Goal: Information Seeking & Learning: Find specific fact

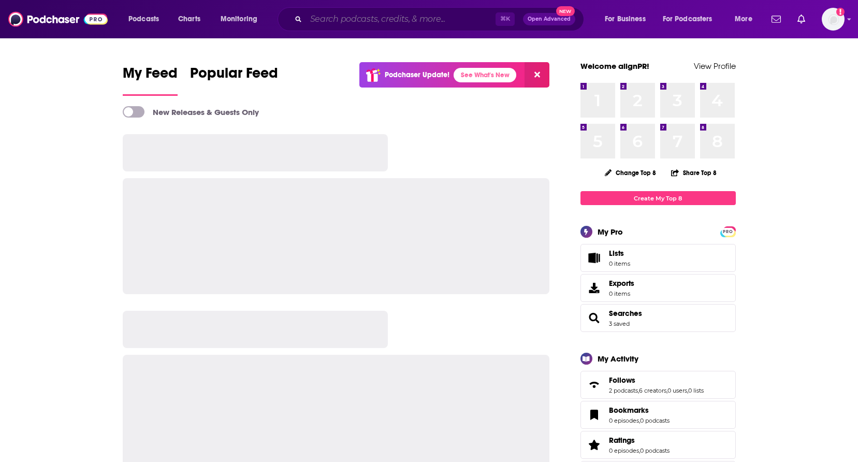
click at [363, 21] on input "Search podcasts, credits, & more..." at bounding box center [400, 19] width 189 height 17
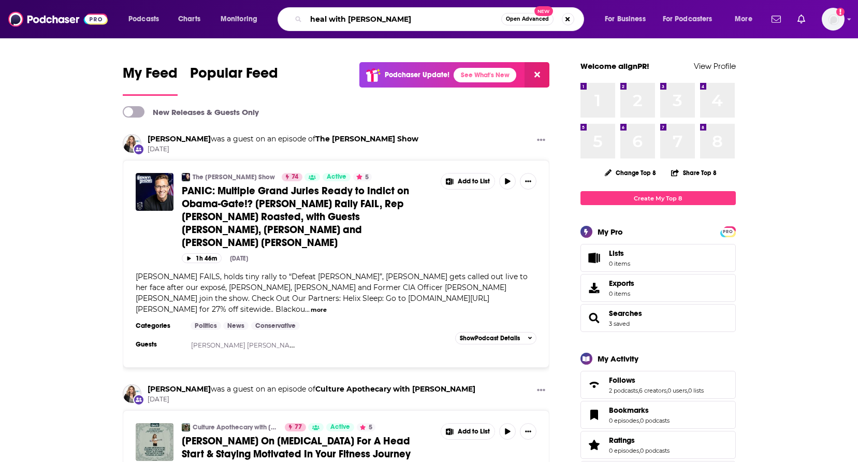
type input "heal with [PERSON_NAME]"
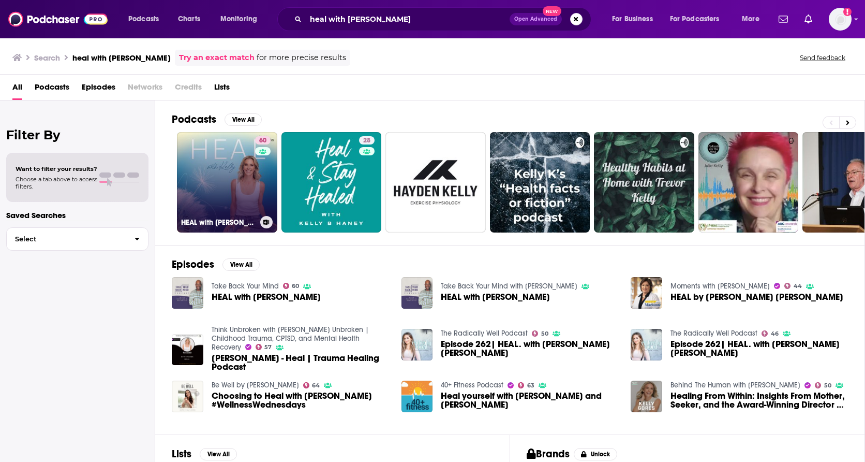
click at [250, 199] on link "60 HEAL with [PERSON_NAME]" at bounding box center [227, 182] width 100 height 100
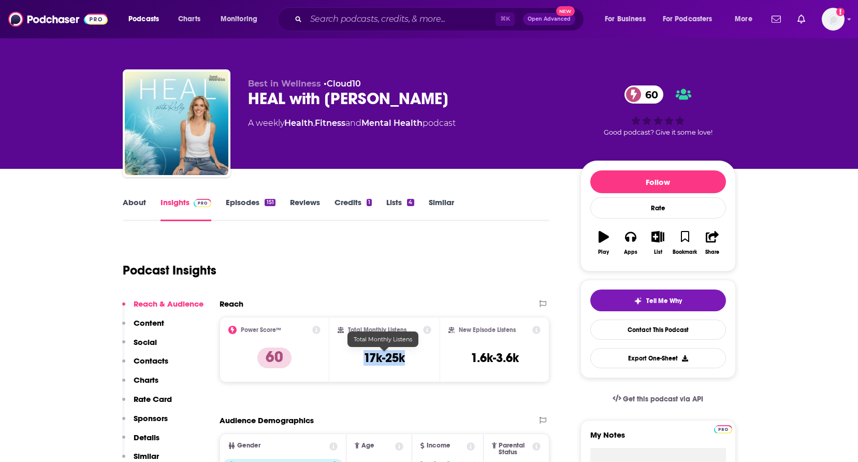
drag, startPoint x: 361, startPoint y: 353, endPoint x: 407, endPoint y: 355, distance: 45.6
click at [407, 355] on div "Total Monthly Listens 17k-25k" at bounding box center [384, 350] width 94 height 48
copy h3 "17k-25k"
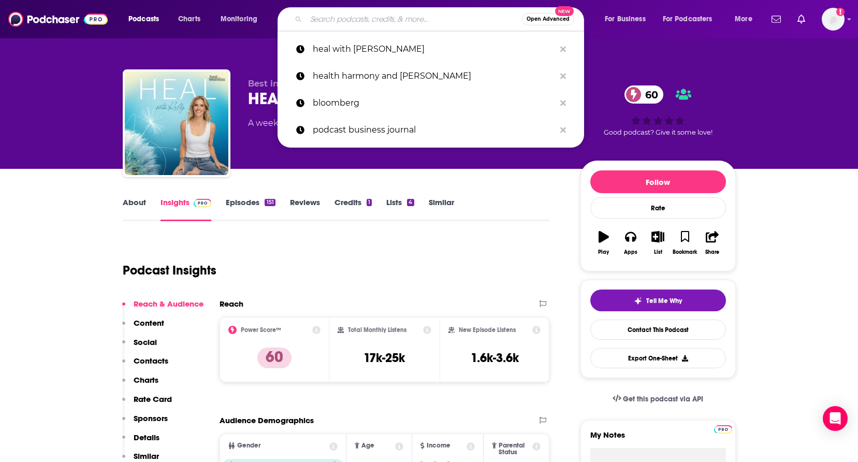
click at [389, 22] on input "Search podcasts, credits, & more..." at bounding box center [414, 19] width 216 height 17
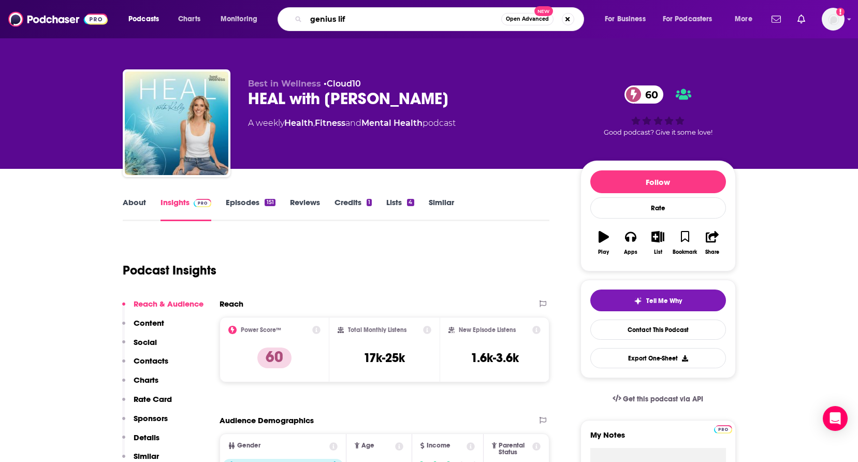
type input "genius life"
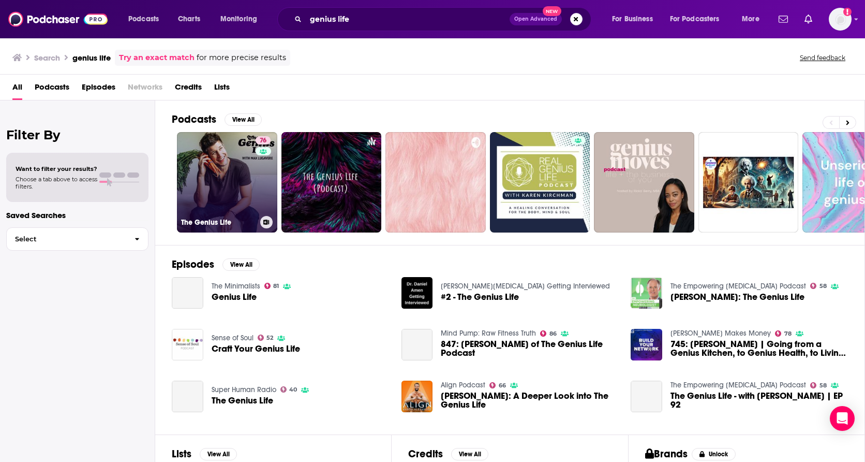
click at [242, 188] on link "76 The Genius Life" at bounding box center [227, 182] width 100 height 100
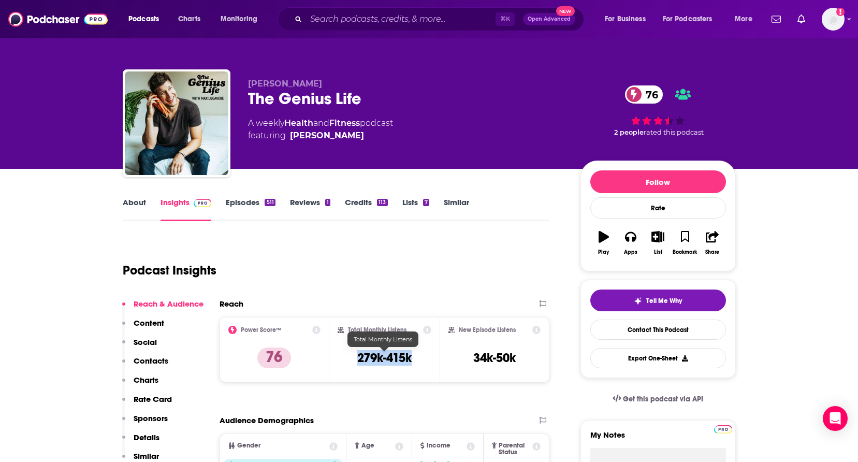
drag, startPoint x: 357, startPoint y: 355, endPoint x: 410, endPoint y: 356, distance: 53.3
click at [410, 356] on h3 "279k-415k" at bounding box center [384, 358] width 54 height 16
copy h3 "279k-415k"
